Goal: Check status: Check status

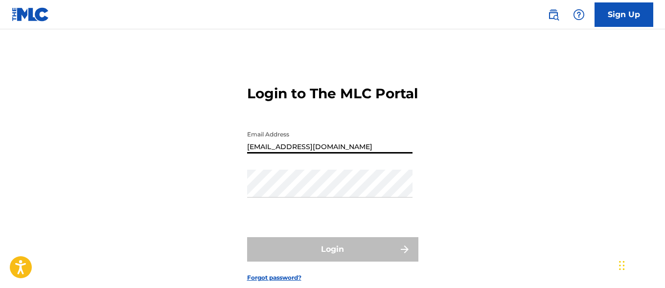
type input "[EMAIL_ADDRESS][DOMAIN_NAME]"
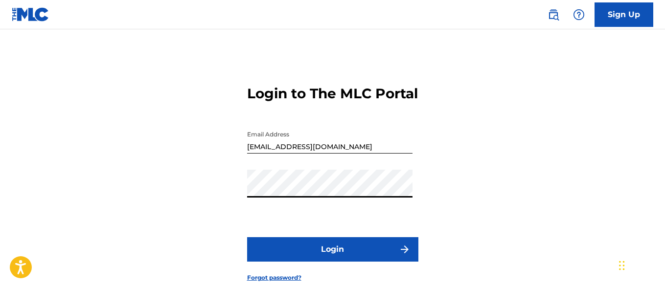
click at [332, 262] on button "Login" at bounding box center [332, 249] width 171 height 24
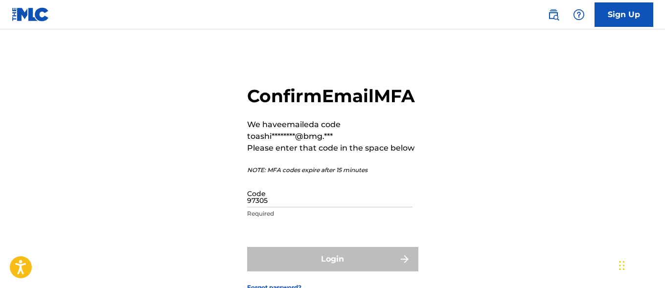
type input "973053"
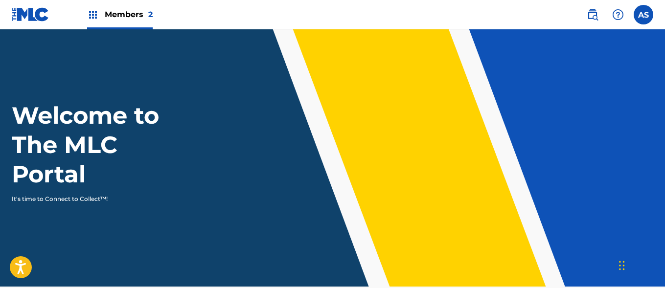
click at [93, 15] on img at bounding box center [93, 15] width 12 height 12
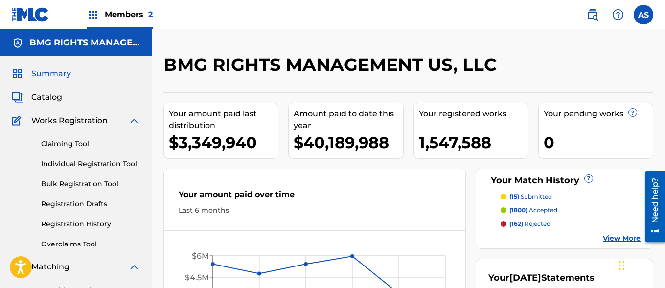
scroll to position [212, 0]
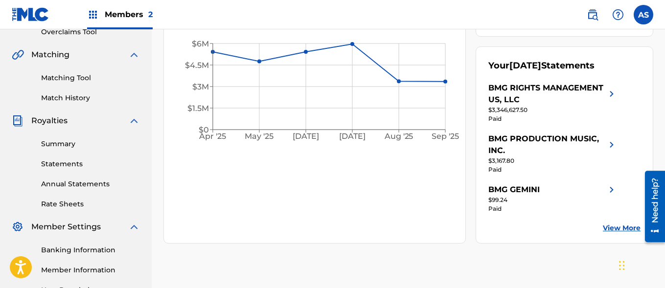
click at [90, 144] on link "Summary" at bounding box center [90, 144] width 99 height 10
